Goal: Find contact information: Find contact information

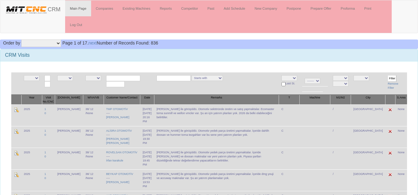
click at [129, 77] on input "text" at bounding box center [123, 78] width 34 height 6
click at [129, 77] on input "ADG TEKNOLOJİ SAN VE" at bounding box center [123, 78] width 34 height 6
type input "ADG TEKNOLOJİ SAN VE"
click at [393, 77] on input "Filter" at bounding box center [391, 78] width 9 height 7
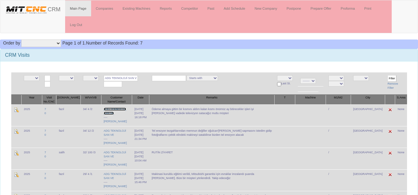
click at [108, 111] on link "ADG TEKNOLOJİ SAN VE" at bounding box center [115, 110] width 23 height 7
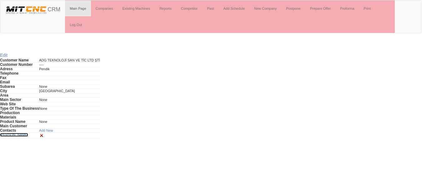
click at [9, 135] on link "[PERSON_NAME]" at bounding box center [14, 135] width 28 height 4
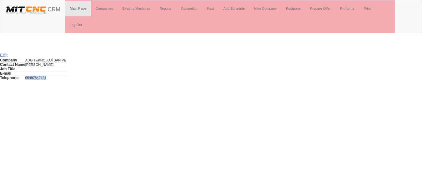
drag, startPoint x: 54, startPoint y: 79, endPoint x: 29, endPoint y: 79, distance: 25.0
click at [29, 79] on tr "Telephone [PHONE_NUMBER]" at bounding box center [33, 78] width 66 height 4
copy tr "05497842424"
